Goal: Contribute content: Contribute content

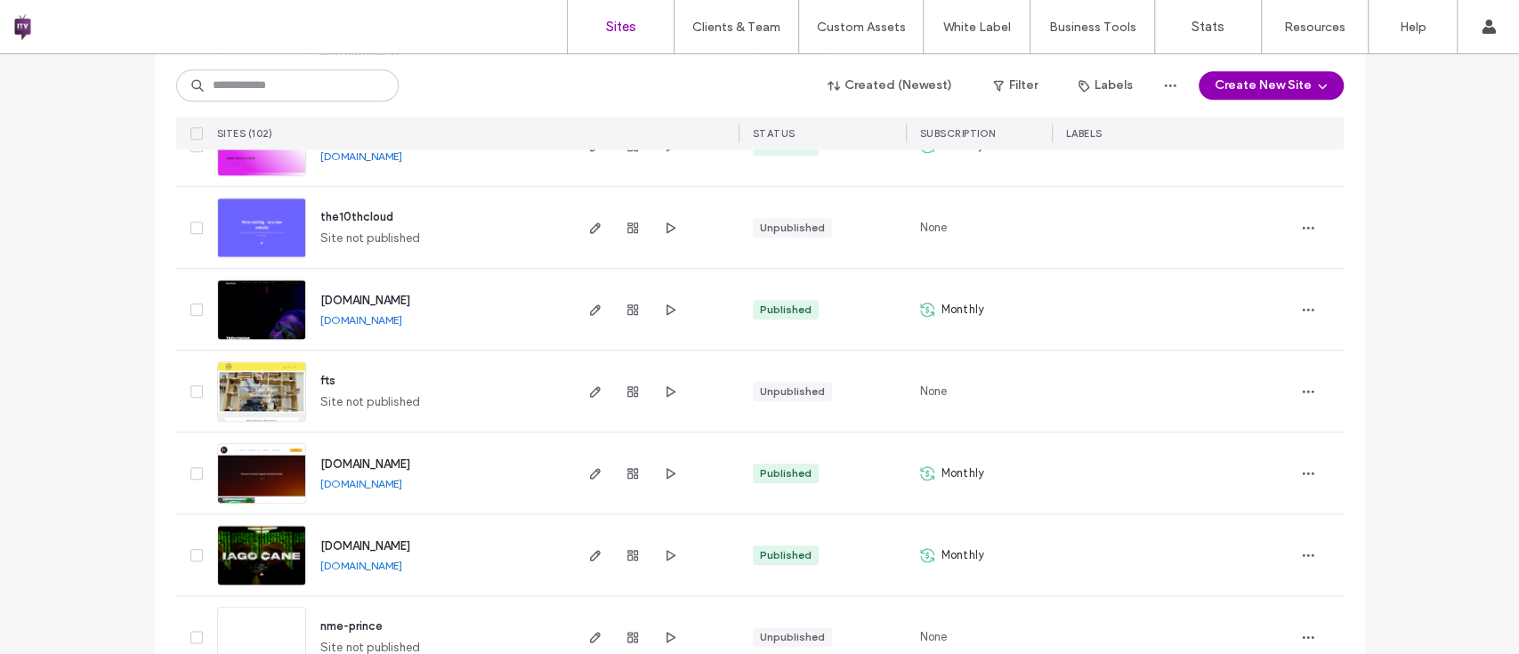
scroll to position [1214, 0]
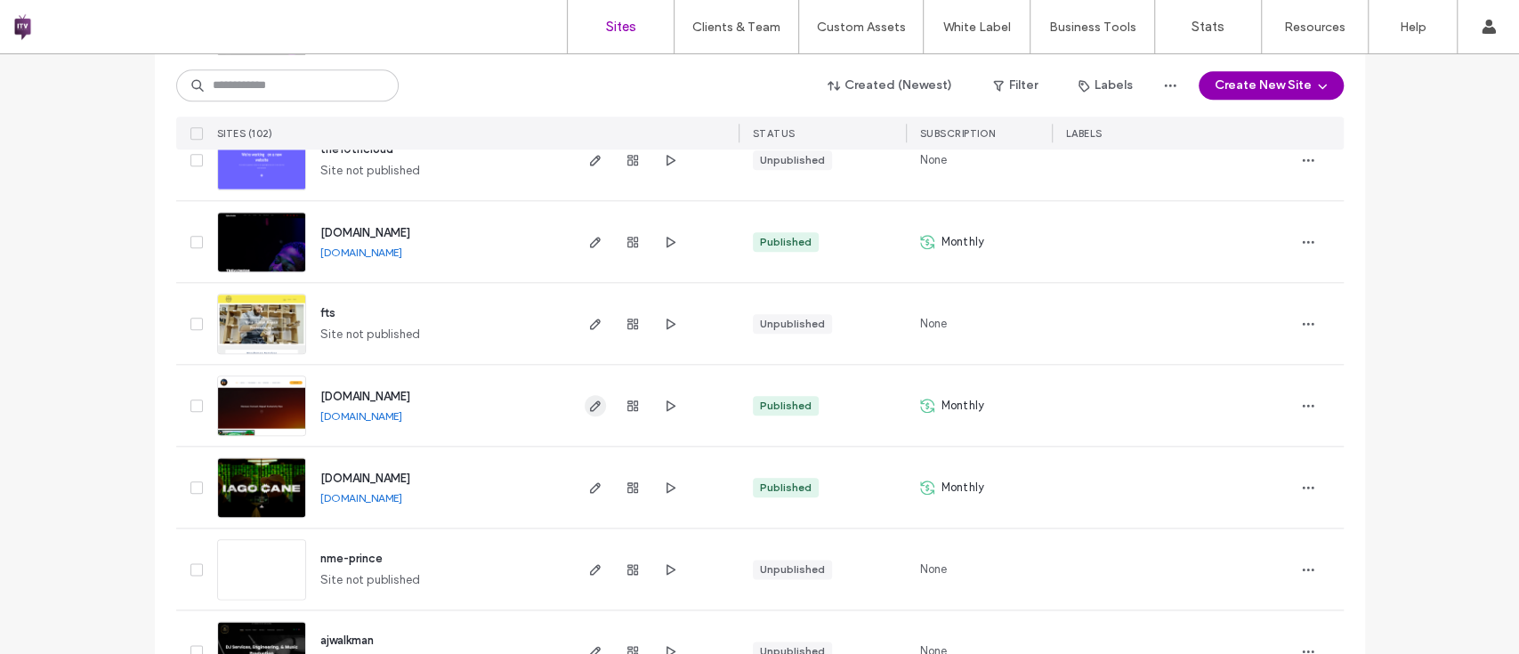
click at [589, 402] on use "button" at bounding box center [594, 406] width 11 height 11
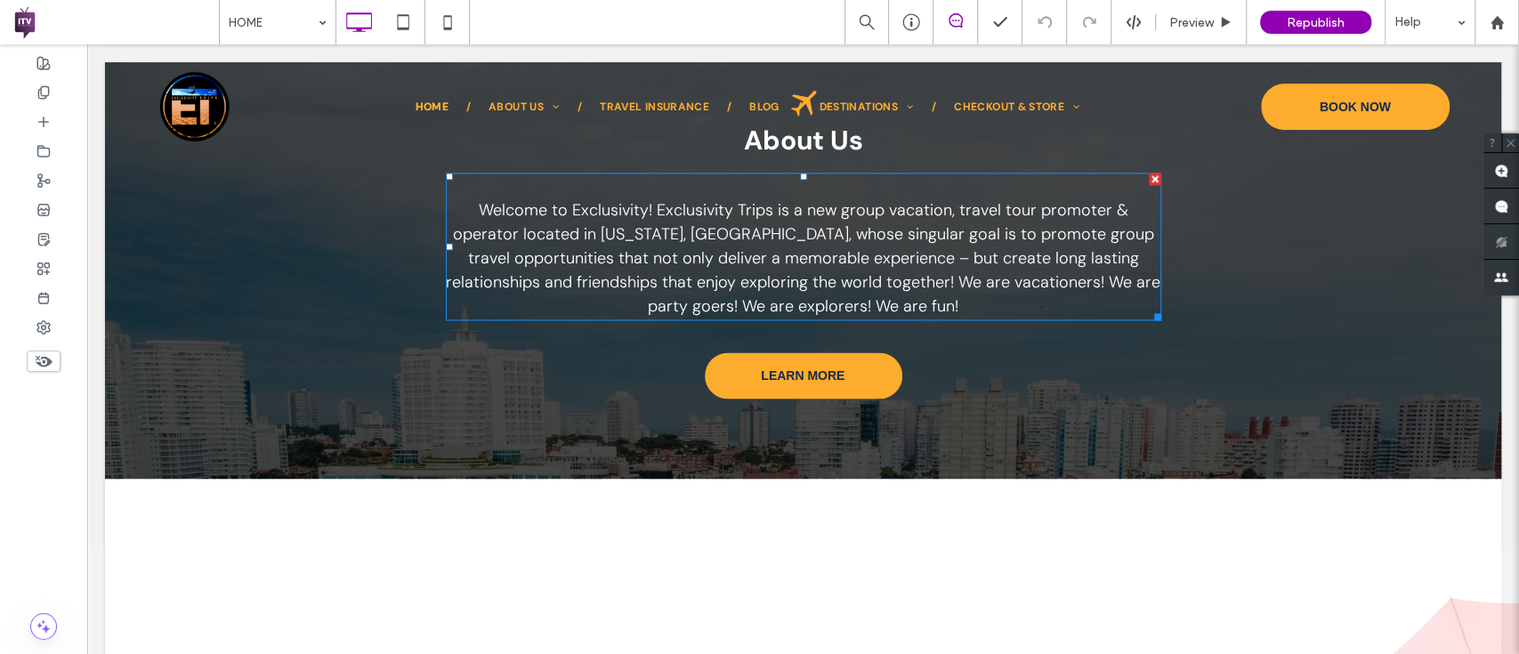
scroll to position [1721, 0]
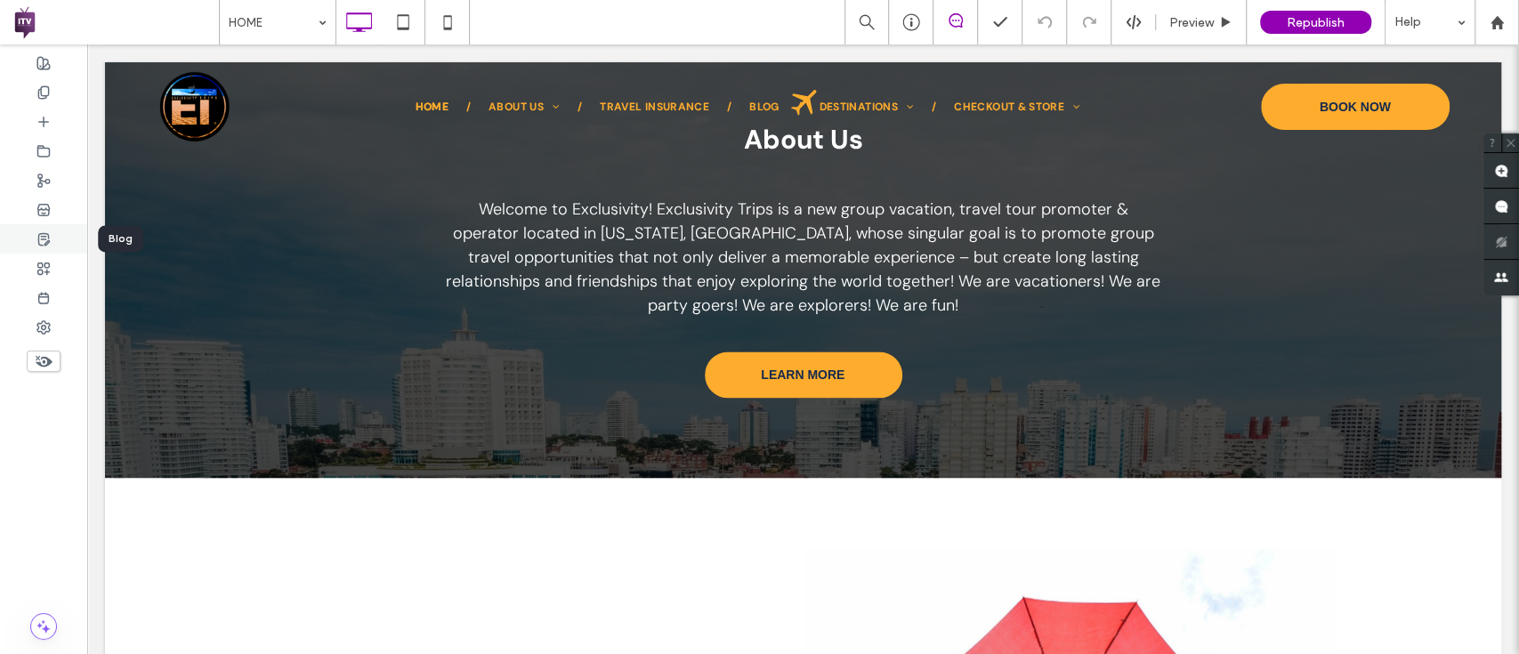
click at [38, 239] on use at bounding box center [43, 239] width 11 height 12
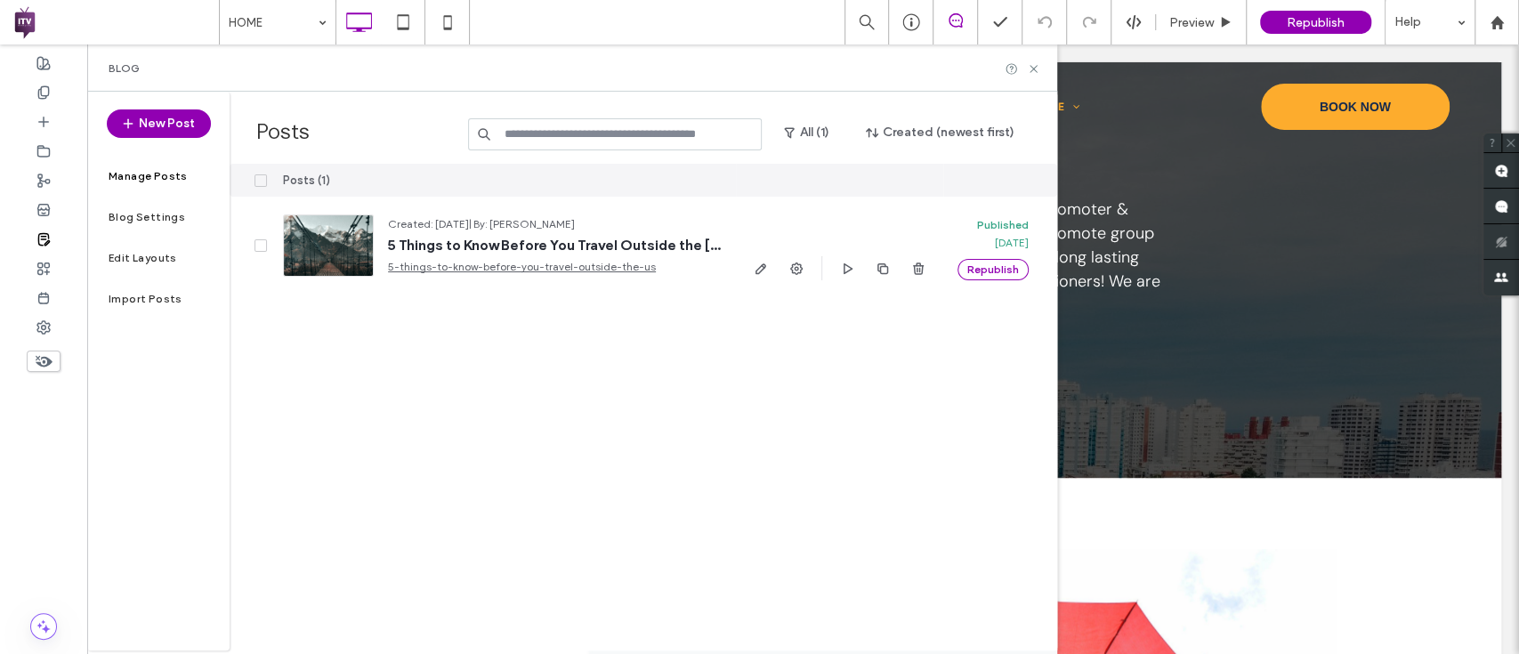
click at [691, 338] on div "Posts (1) Created: Sep 16, 2025 | By: Phillip Jennings 5 Things to Know Before …" at bounding box center [644, 407] width 828 height 487
click at [130, 114] on span "button" at bounding box center [130, 123] width 18 height 27
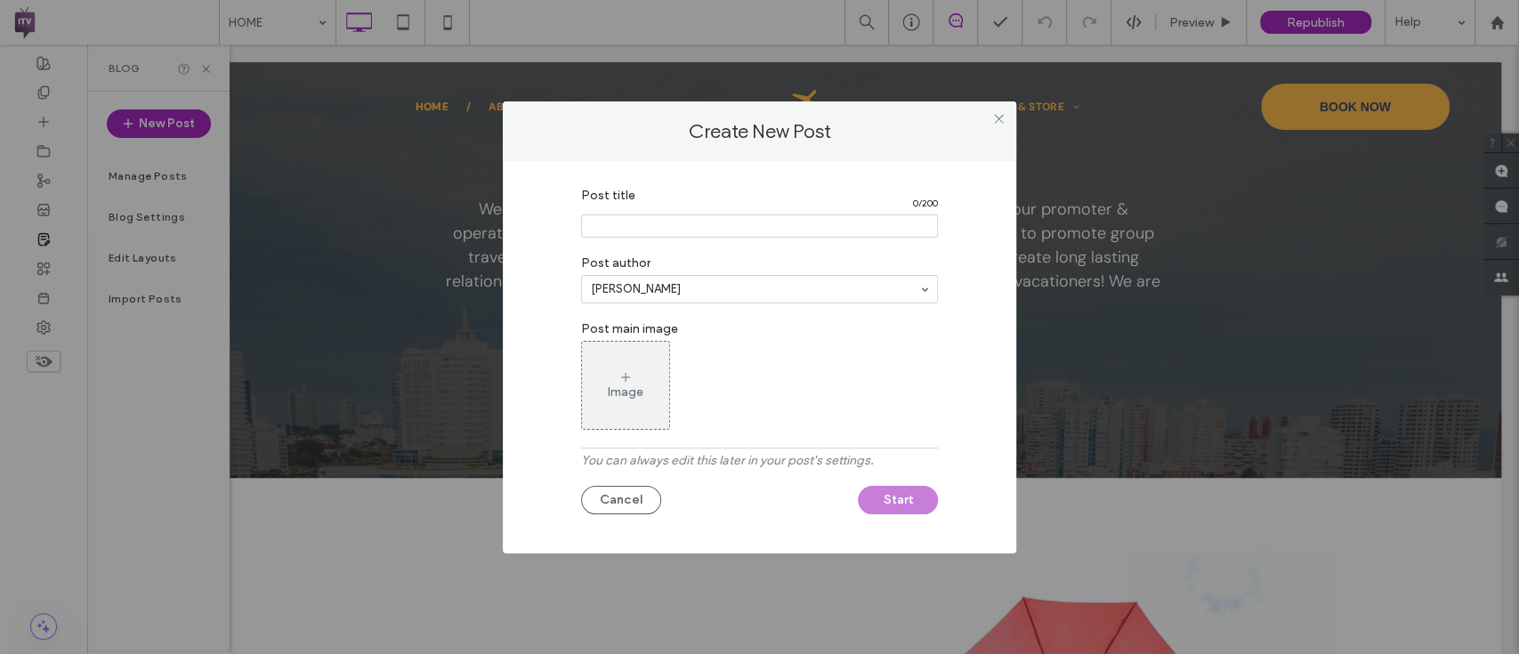
click at [613, 228] on input "Post title" at bounding box center [759, 226] width 357 height 23
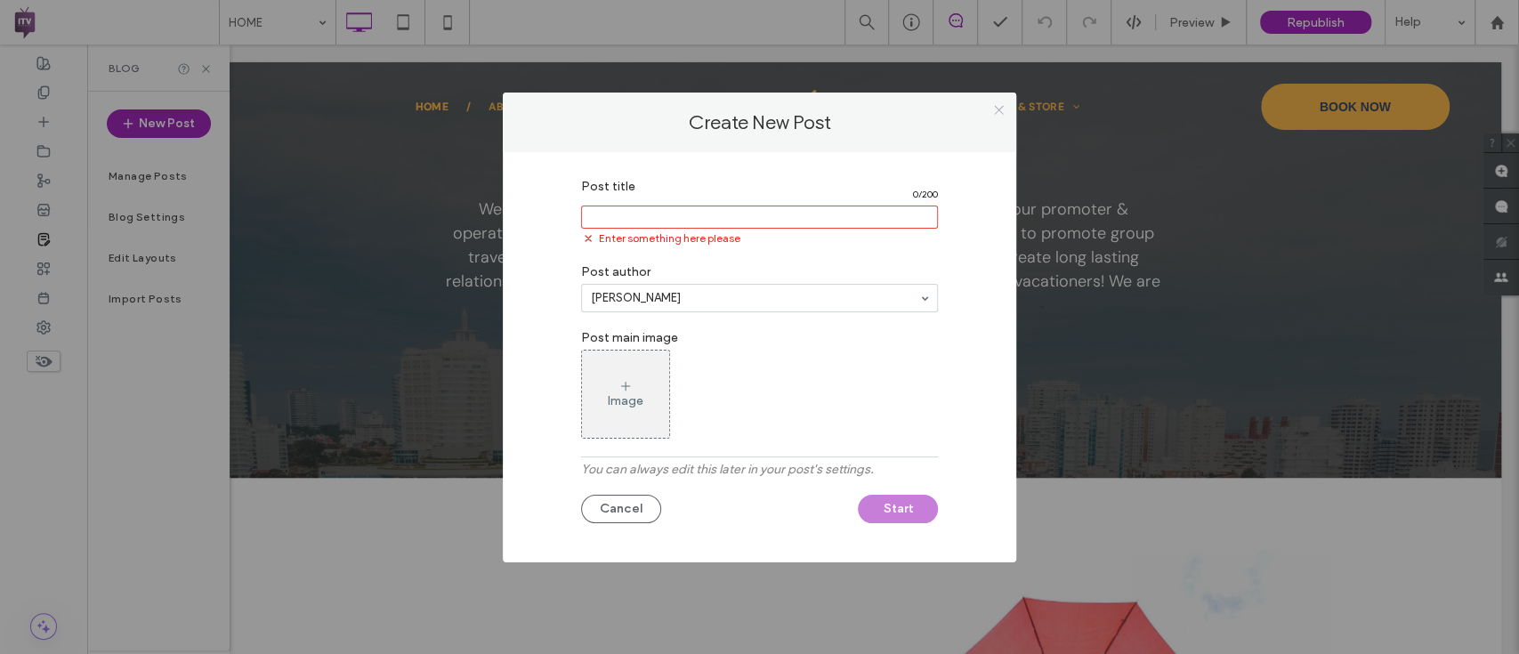
click at [1000, 113] on icon at bounding box center [999, 109] width 13 height 13
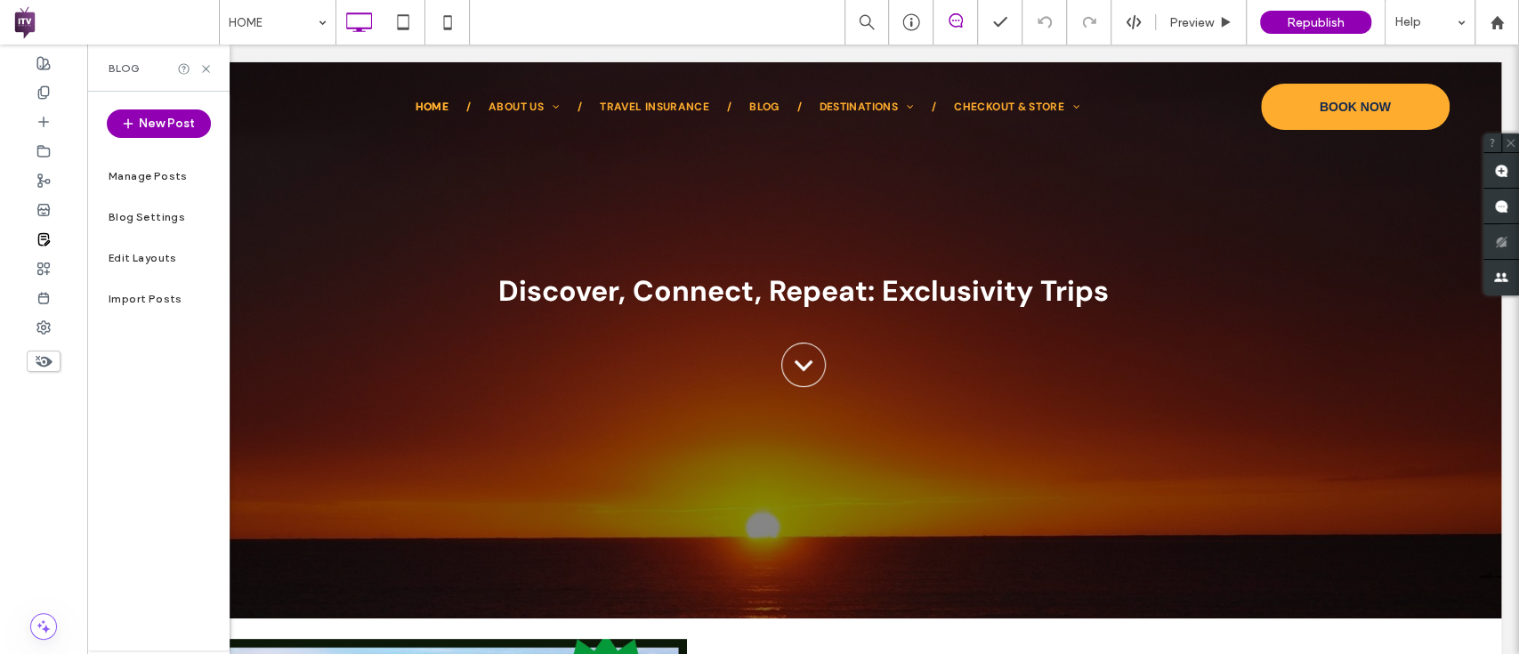
scroll to position [208, 0]
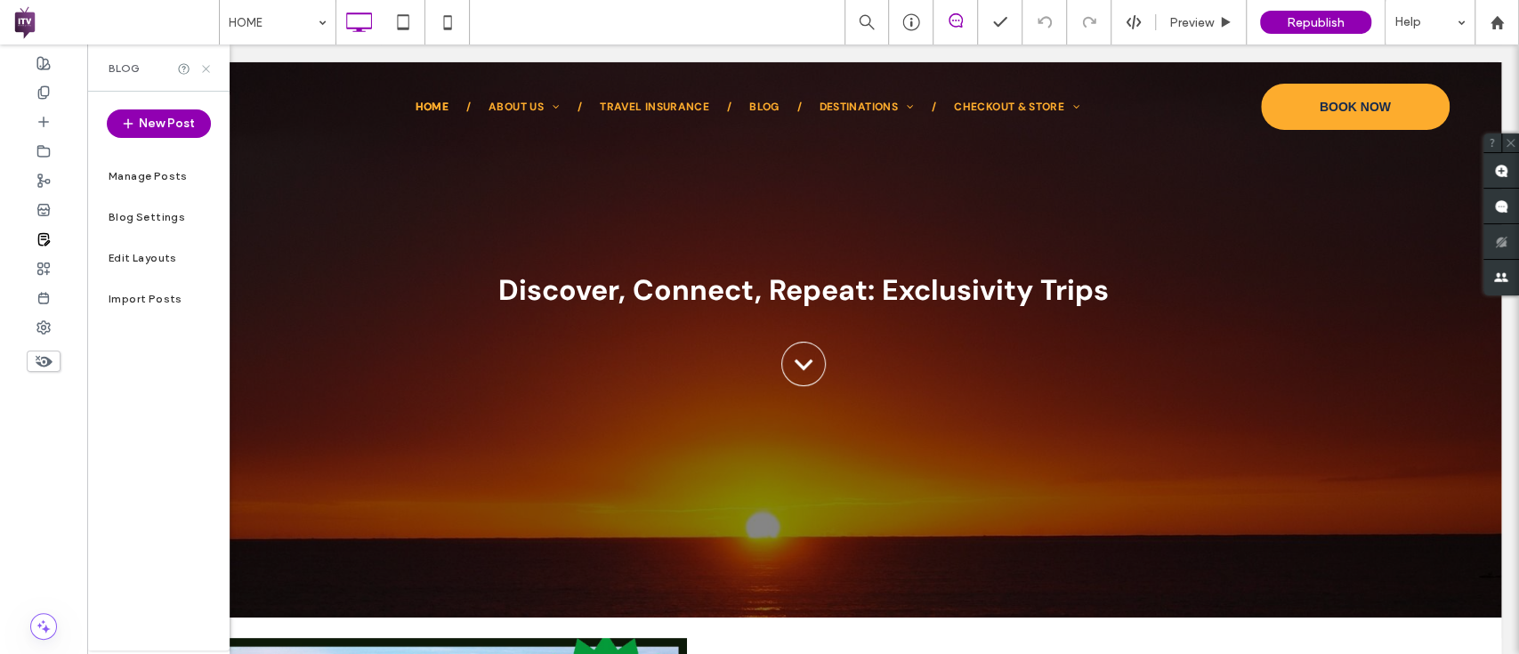
click at [204, 70] on use at bounding box center [205, 68] width 7 height 7
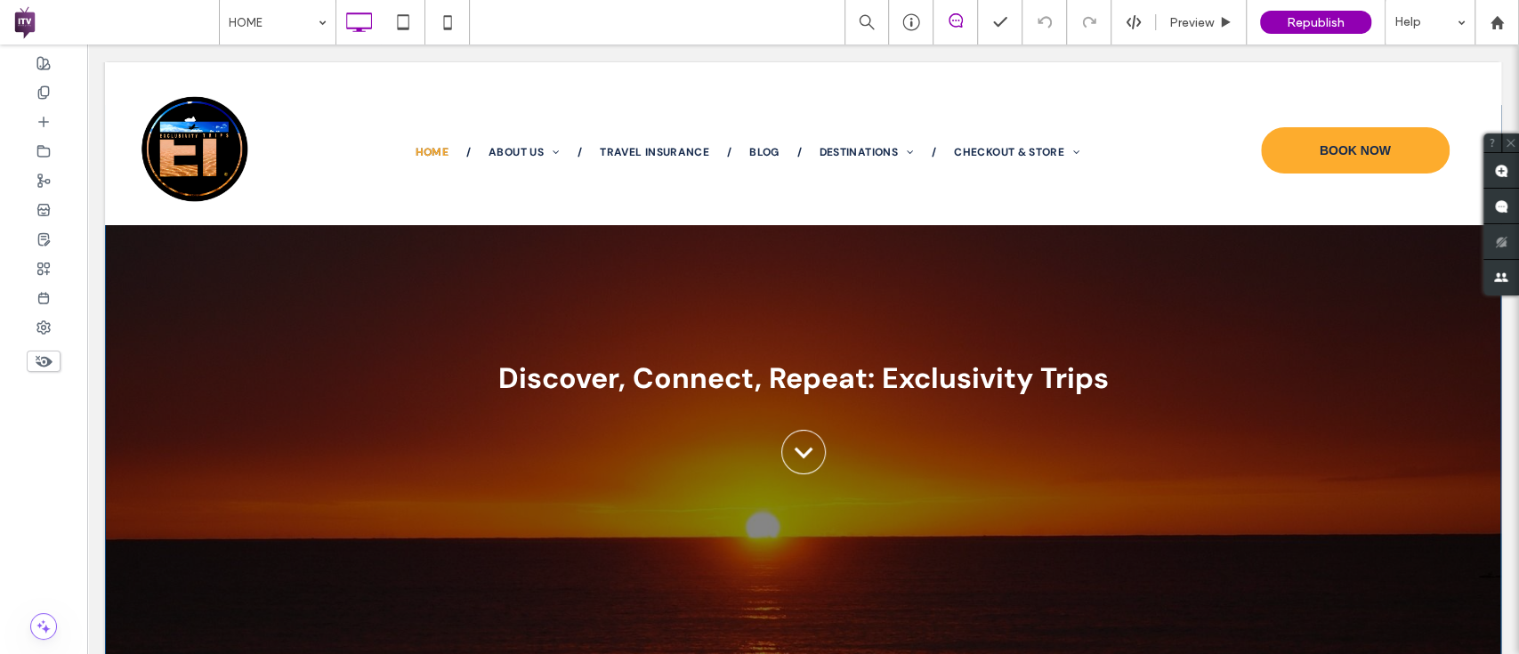
scroll to position [122, 0]
